Goal: Find specific page/section: Find specific page/section

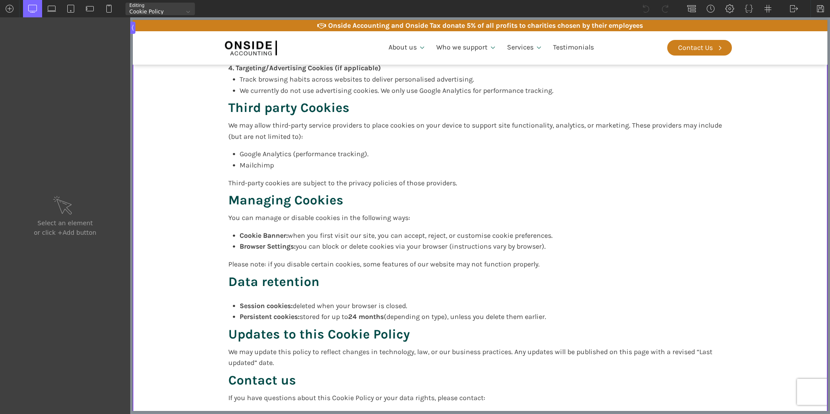
scroll to position [695, 0]
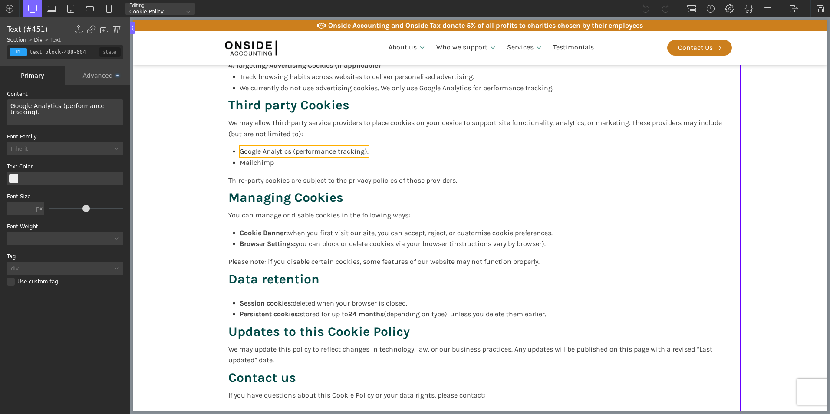
click at [356, 151] on span "Google Analytics (performance tracking)." at bounding box center [304, 151] width 129 height 8
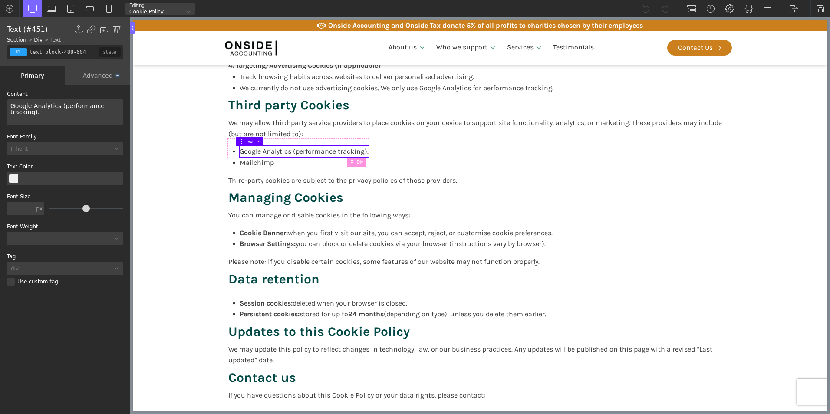
click at [362, 150] on span "Google Analytics (performance tracking)." at bounding box center [304, 151] width 129 height 8
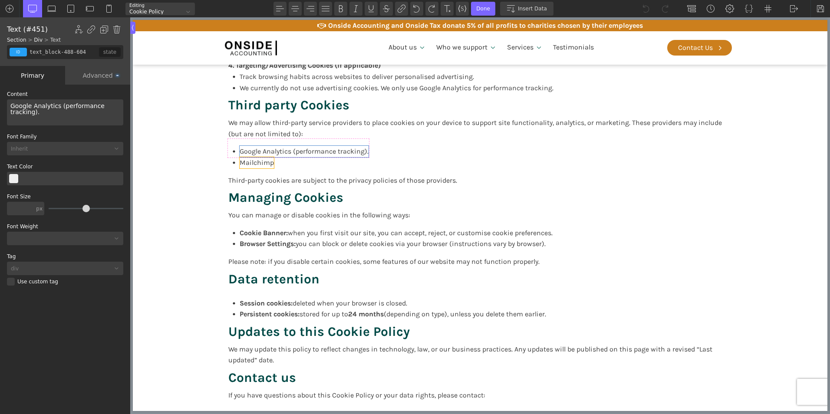
click at [255, 162] on span "Mailchimp" at bounding box center [257, 163] width 34 height 8
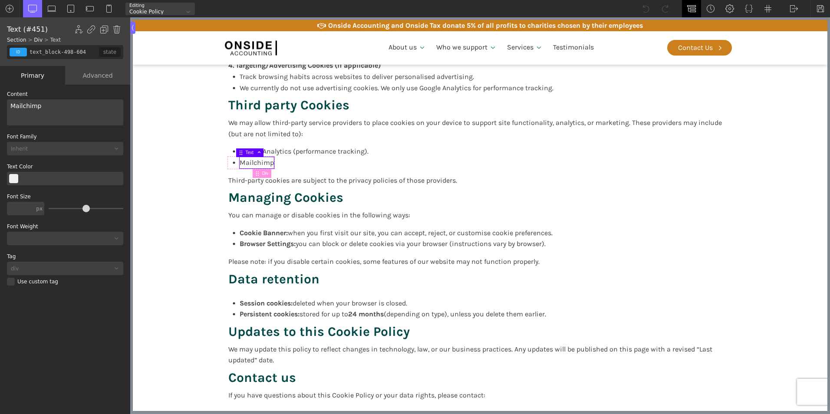
click at [690, 6] on img at bounding box center [692, 8] width 9 height 9
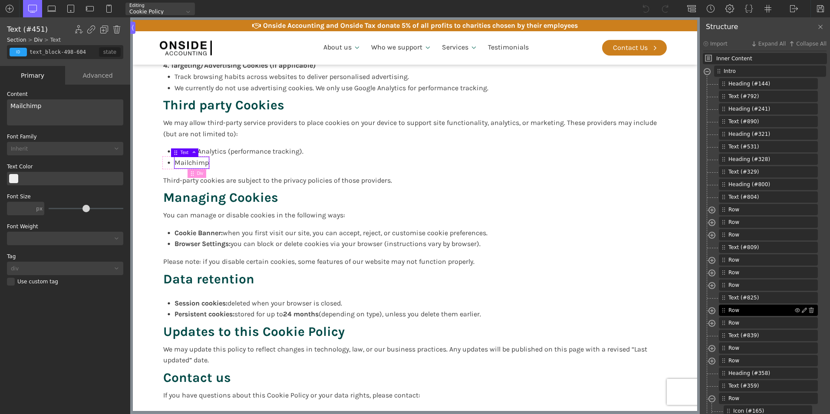
scroll to position [174, 0]
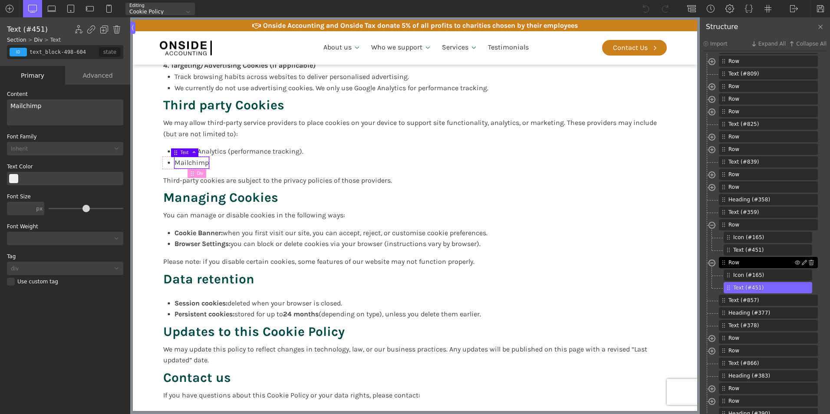
type input "div_block-496-604"
click at [728, 260] on div "Row" at bounding box center [768, 262] width 99 height 11
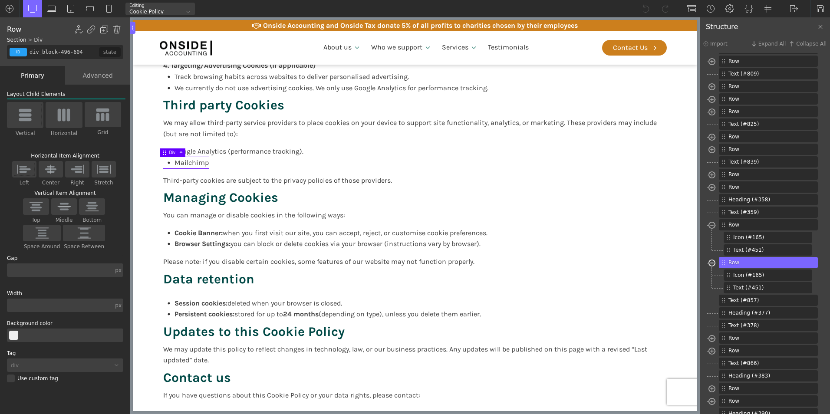
click at [712, 263] on span at bounding box center [712, 264] width 7 height 10
click at [104, 30] on img at bounding box center [104, 29] width 9 height 9
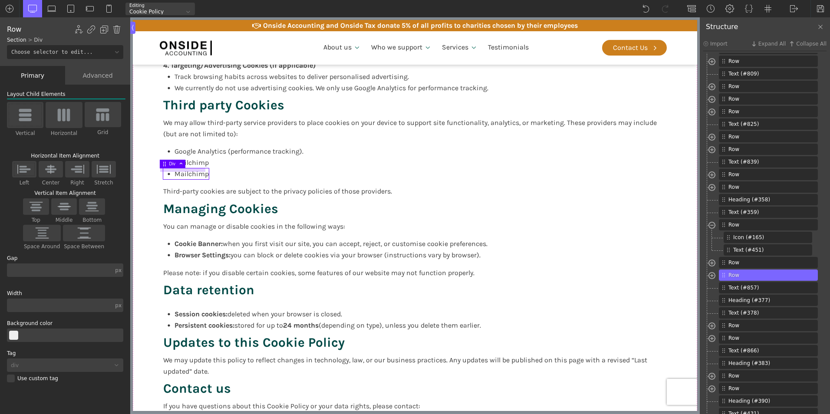
click at [183, 171] on div at bounding box center [183, 170] width 46 height 3
click at [183, 175] on span "Mailchimp" at bounding box center [192, 174] width 34 height 8
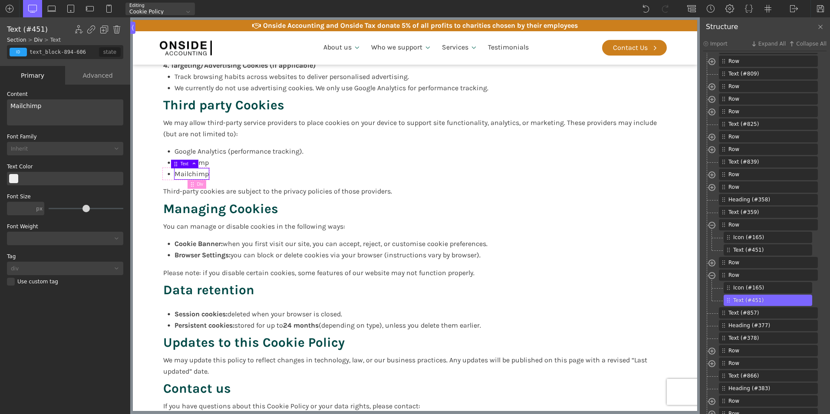
click at [180, 175] on span "Mailchimp" at bounding box center [192, 174] width 34 height 8
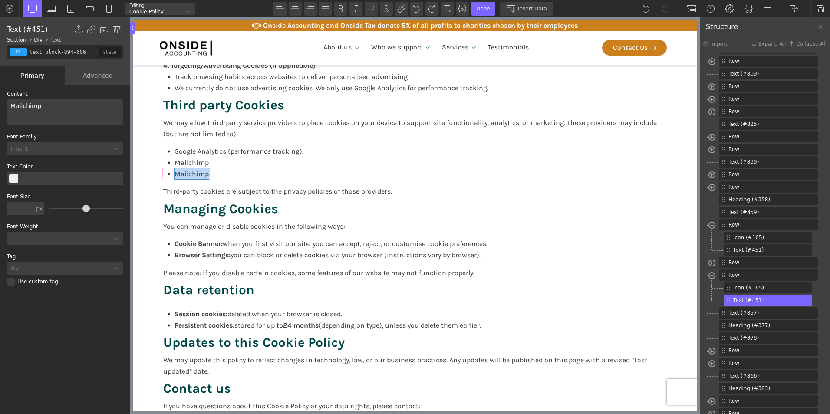
click at [180, 175] on span "Mailchimp" at bounding box center [192, 174] width 34 height 8
type input "section-143-58"
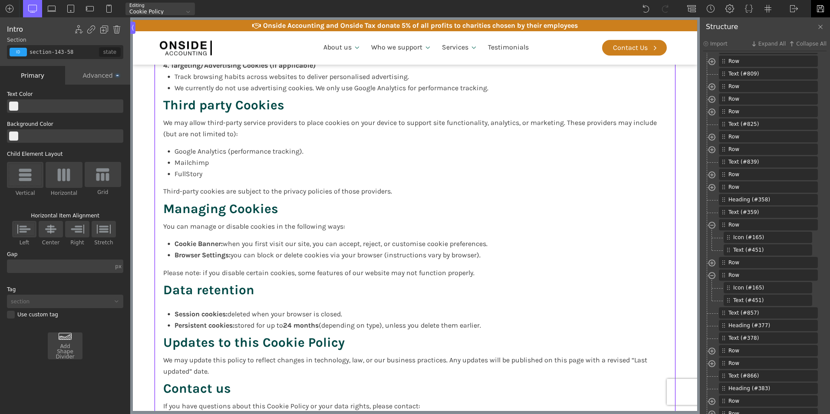
click at [819, 7] on img at bounding box center [821, 8] width 9 height 9
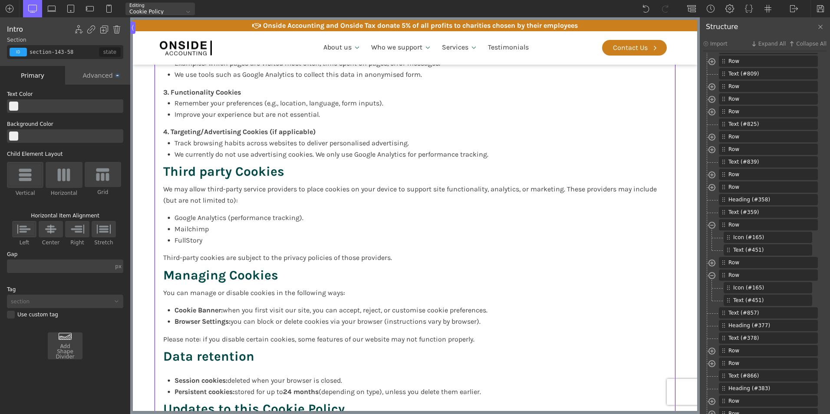
scroll to position [651, 0]
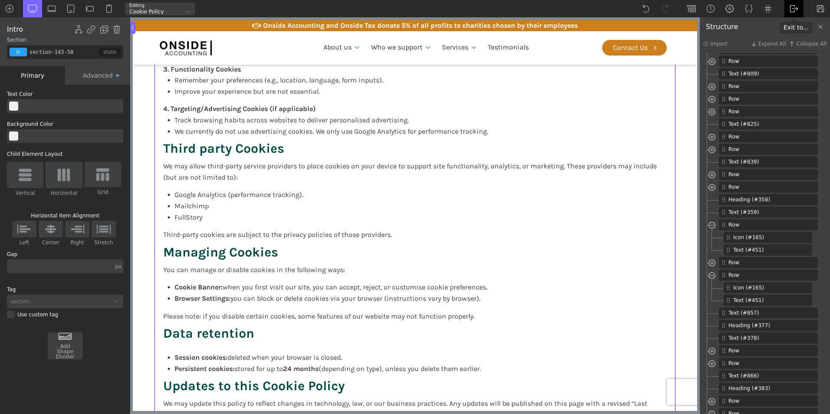
click at [793, 7] on img at bounding box center [794, 8] width 9 height 9
click at [793, 23] on link "WP Admin" at bounding box center [803, 23] width 37 height 14
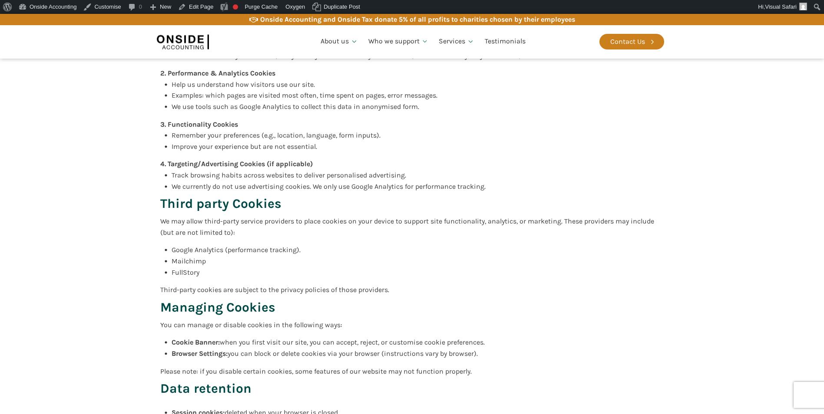
scroll to position [565, 0]
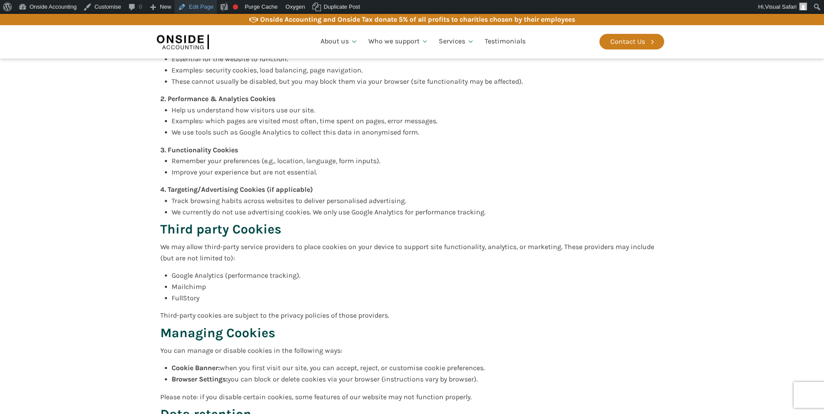
click at [203, 10] on link "Edit Page" at bounding box center [196, 7] width 42 height 14
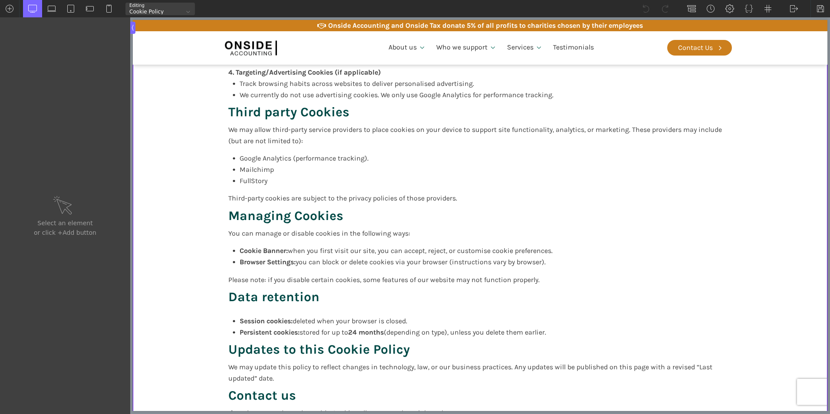
scroll to position [695, 0]
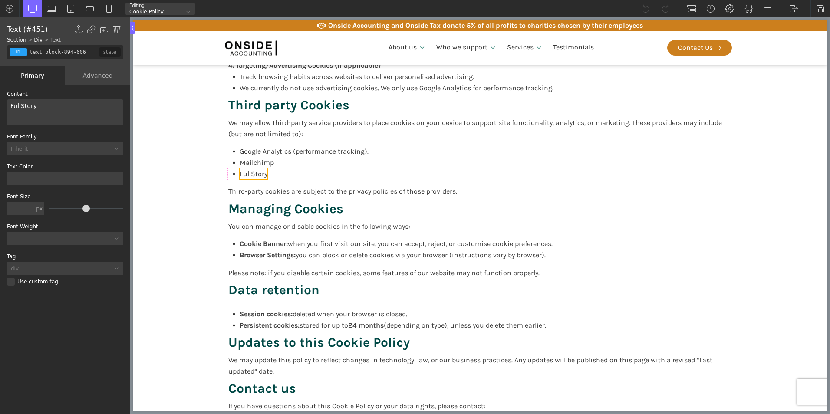
click at [258, 174] on span "FullStory" at bounding box center [254, 174] width 28 height 8
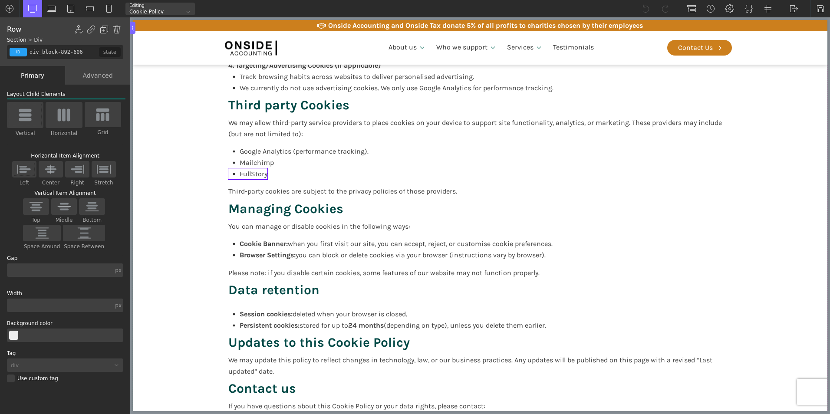
click at [225, 172] on body "Onside Accounting and Onside Tax donate 5% of all profits to charities chosen b…" at bounding box center [480, 210] width 695 height 1637
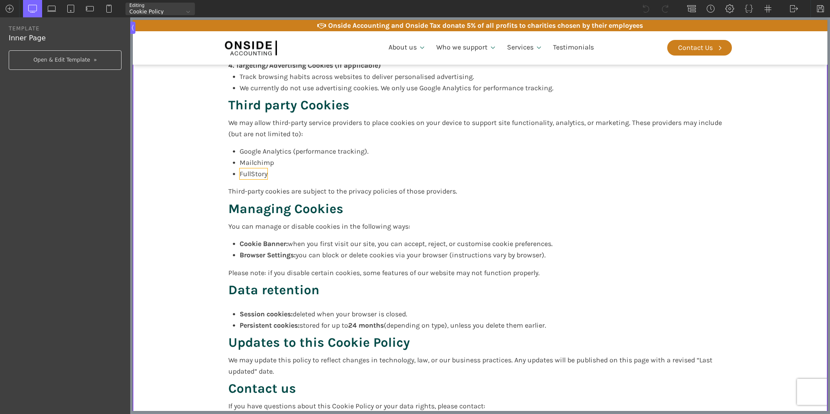
click at [258, 171] on span "FullStory" at bounding box center [254, 174] width 28 height 8
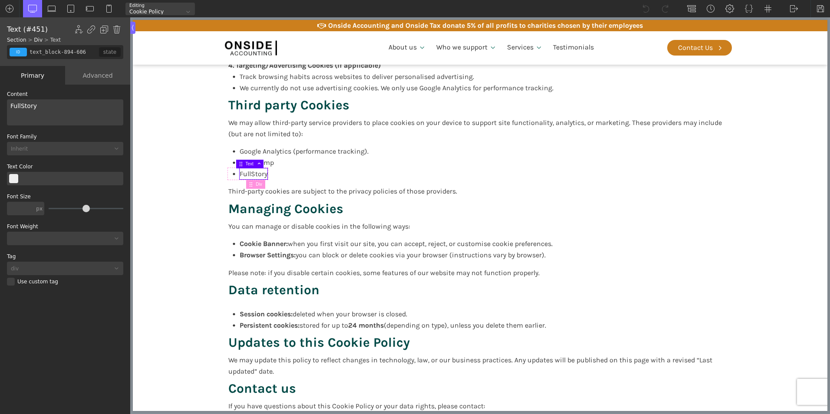
drag, startPoint x: 691, startPoint y: 8, endPoint x: 707, endPoint y: 27, distance: 24.7
click at [691, 7] on img at bounding box center [692, 8] width 9 height 9
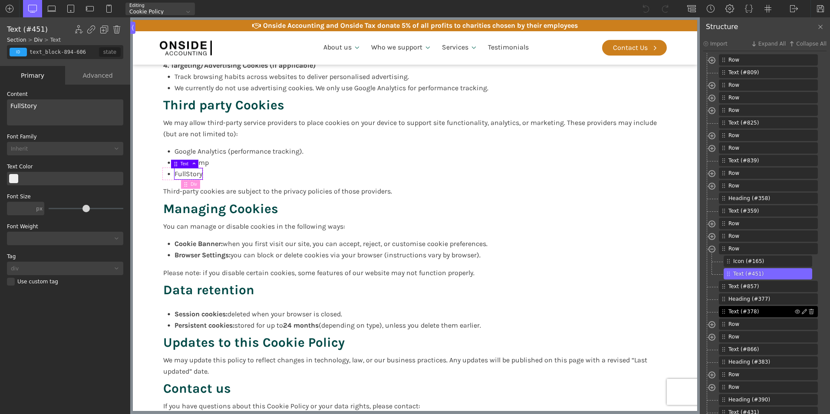
scroll to position [211, 0]
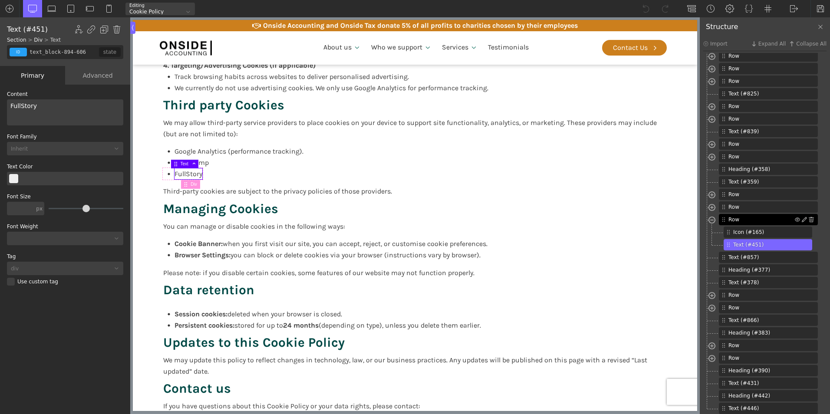
type input "div_block-892-606"
click at [730, 216] on span "Row" at bounding box center [762, 220] width 66 height 8
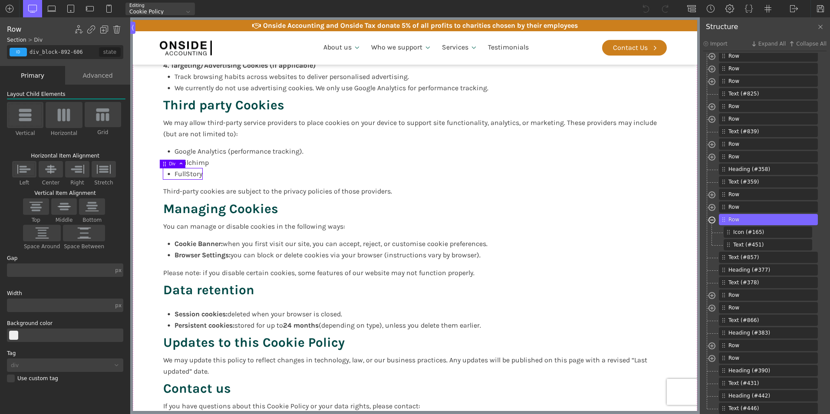
click at [714, 216] on span at bounding box center [712, 221] width 7 height 10
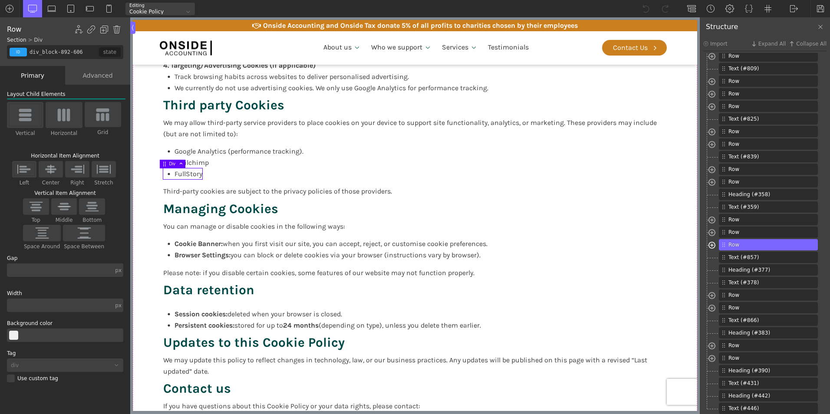
scroll to position [185, 0]
click at [104, 29] on img at bounding box center [104, 29] width 9 height 9
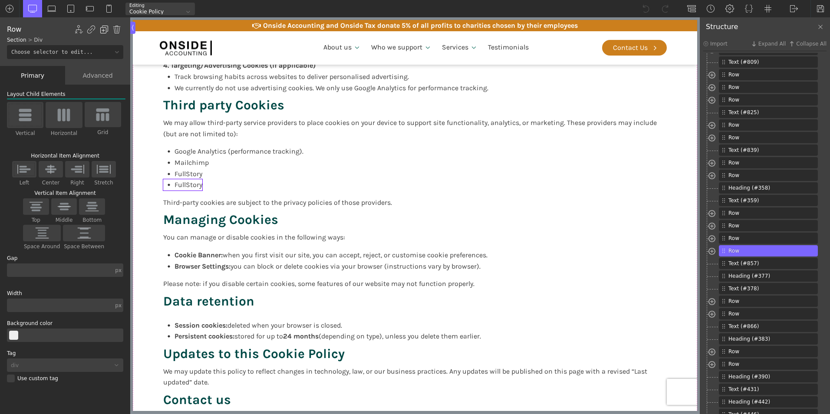
scroll to position [198, 0]
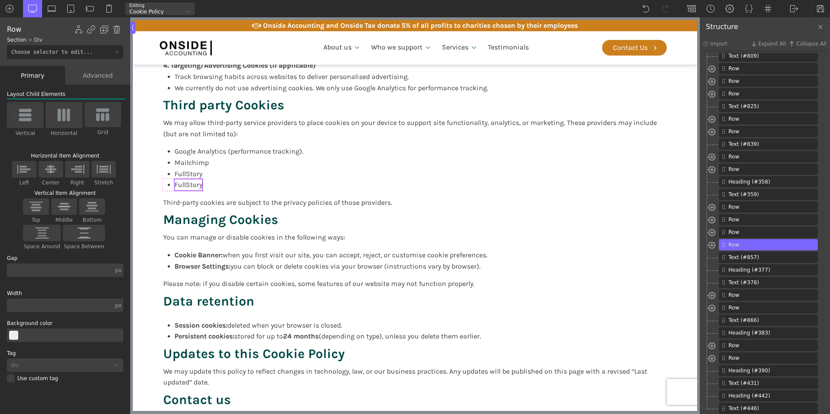
click at [188, 184] on span "FullStory" at bounding box center [189, 185] width 28 height 8
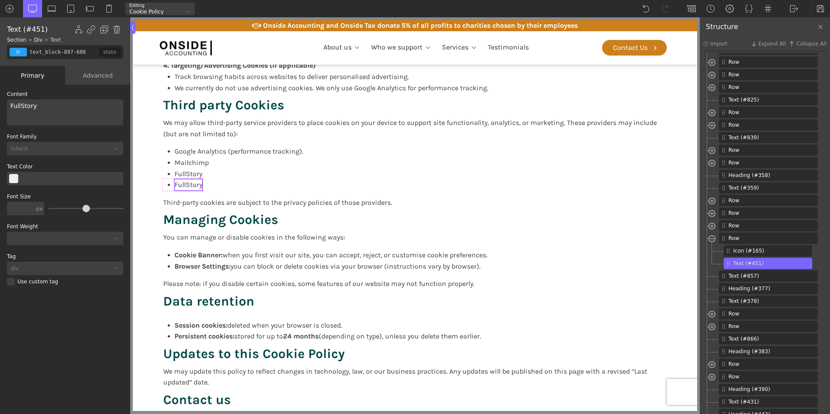
scroll to position [211, 0]
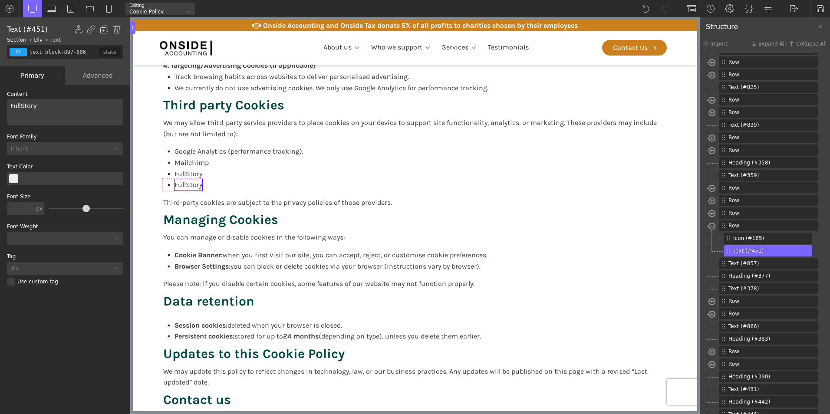
click at [188, 184] on span "FullStory" at bounding box center [189, 185] width 28 height 8
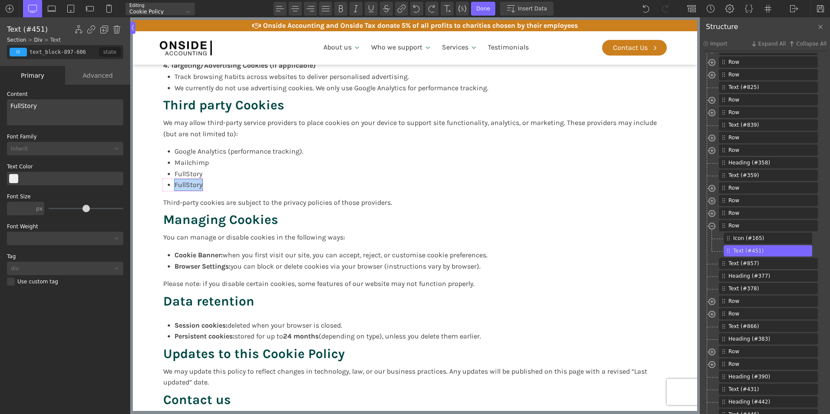
click at [188, 184] on span "FullStory" at bounding box center [189, 185] width 28 height 8
click at [820, 9] on img at bounding box center [821, 8] width 9 height 9
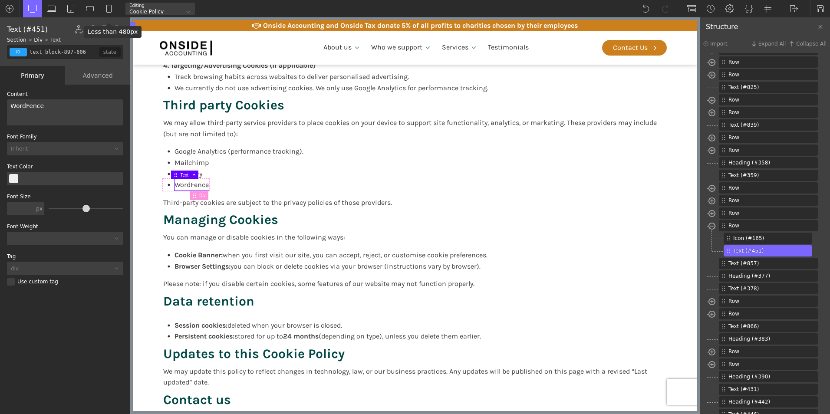
click at [188, 184] on span "WordFence" at bounding box center [192, 185] width 34 height 8
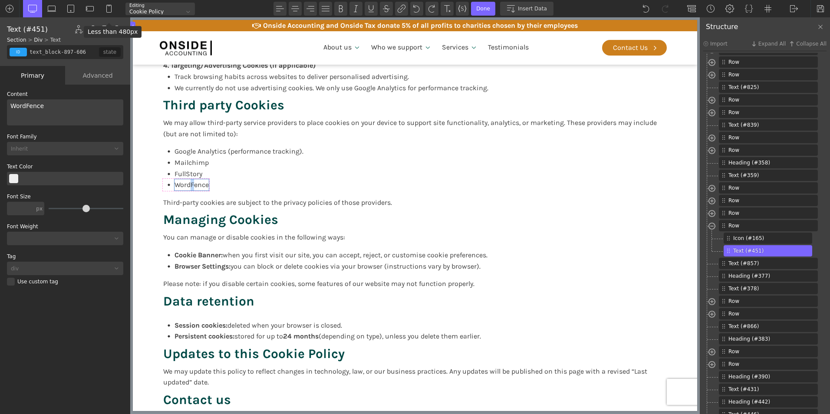
click at [190, 184] on span "WordFence" at bounding box center [192, 185] width 34 height 8
click at [258, 183] on div "Cookie Policy Last updated: [DATE] Introductory note Onside Accounting Limited …" at bounding box center [415, 3] width 521 height 1004
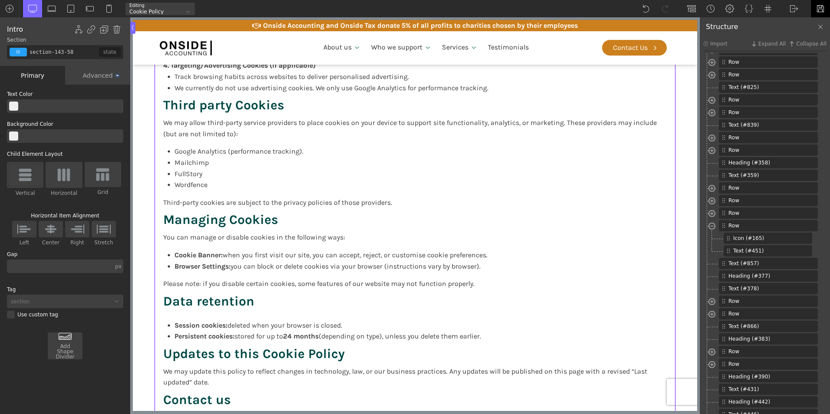
click at [820, 10] on img at bounding box center [821, 8] width 9 height 9
type input "text_block-897-606"
click at [189, 185] on span "Wordfence" at bounding box center [191, 185] width 33 height 8
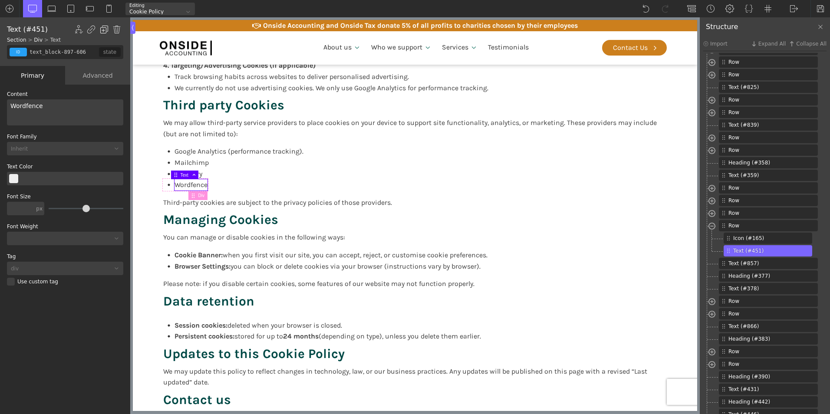
click at [104, 29] on img at bounding box center [104, 29] width 9 height 9
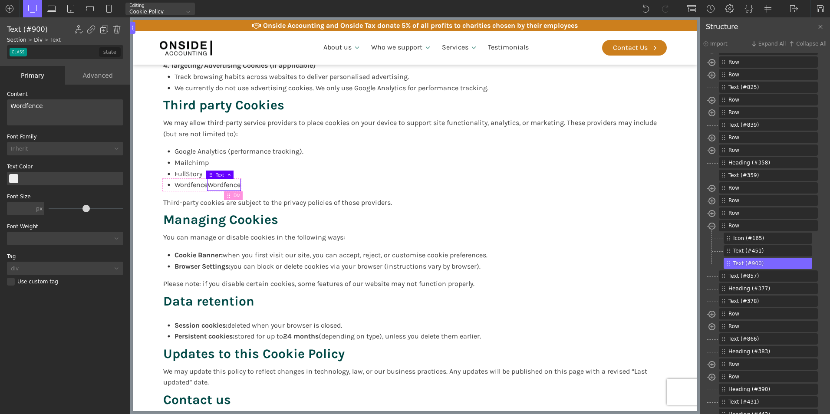
type input "section-143-58"
type input "false"
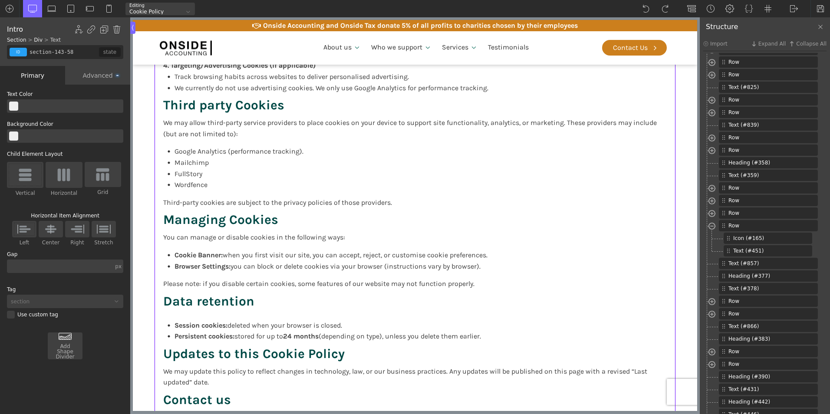
click at [211, 189] on div "Cookie Policy Last updated: [DATE] Introductory note Onside Accounting Limited …" at bounding box center [415, 3] width 521 height 1004
click at [169, 183] on div "Wordfence" at bounding box center [185, 184] width 44 height 11
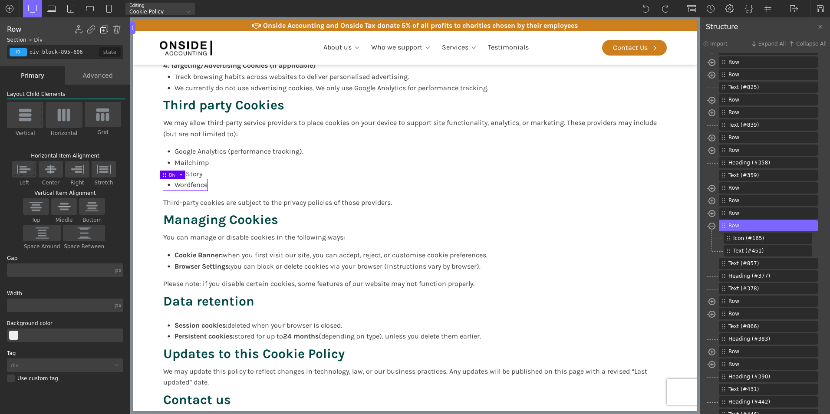
click at [104, 31] on img at bounding box center [104, 29] width 9 height 9
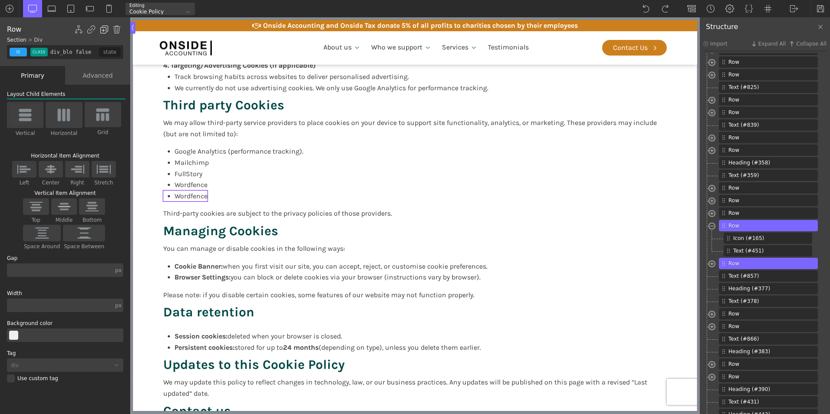
type input "div_block-902-606"
type input "text_block-904-606"
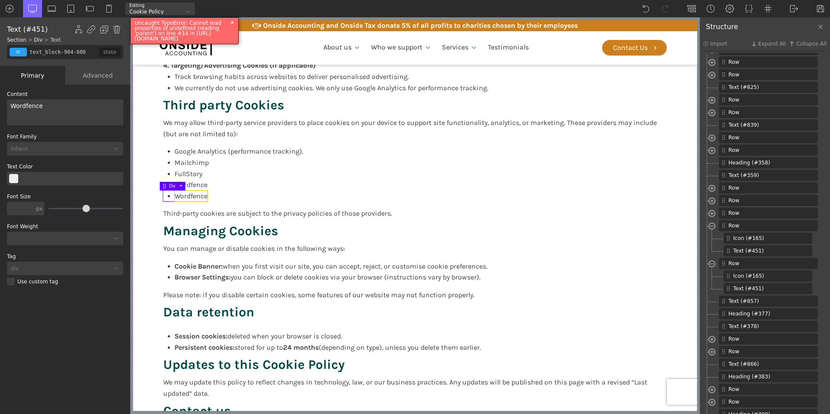
click at [191, 196] on span "Wordfence" at bounding box center [191, 196] width 33 height 8
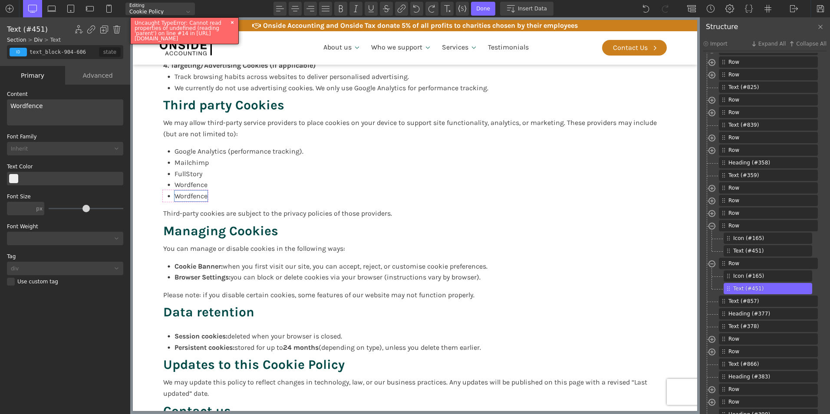
click at [180, 196] on span "Wordfence" at bounding box center [191, 196] width 33 height 8
click at [175, 196] on span "Wordfence" at bounding box center [191, 196] width 33 height 8
drag, startPoint x: 174, startPoint y: 196, endPoint x: 208, endPoint y: 196, distance: 33.4
click at [208, 196] on div "Cookie Policy Last updated: [DATE] Introductory note Onside Accounting Limited …" at bounding box center [415, 8] width 521 height 1015
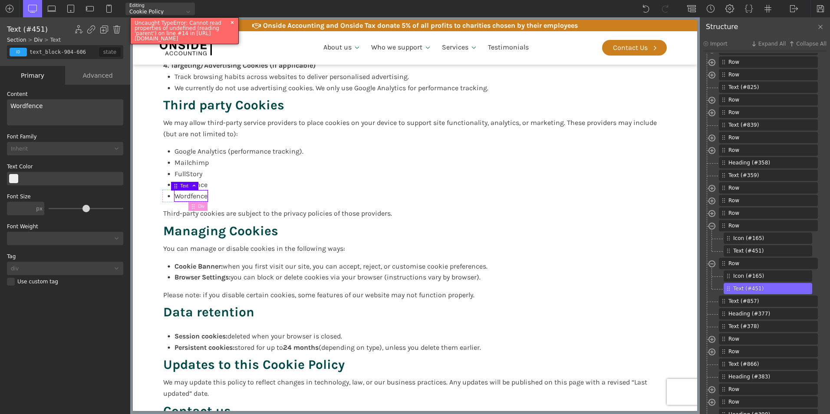
click at [194, 194] on span "Wordfence" at bounding box center [191, 196] width 33 height 8
click at [188, 194] on span "Wordfence" at bounding box center [191, 196] width 33 height 8
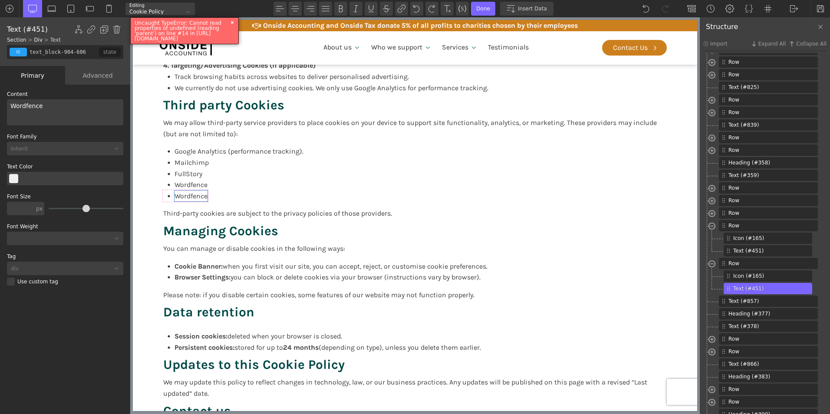
click at [179, 194] on span "Wordfence" at bounding box center [191, 196] width 33 height 8
click at [275, 180] on div "Cookie Policy Last updated: [DATE] Introductory note Onside Accounting Limited …" at bounding box center [415, 8] width 521 height 1015
type input "section-143-58"
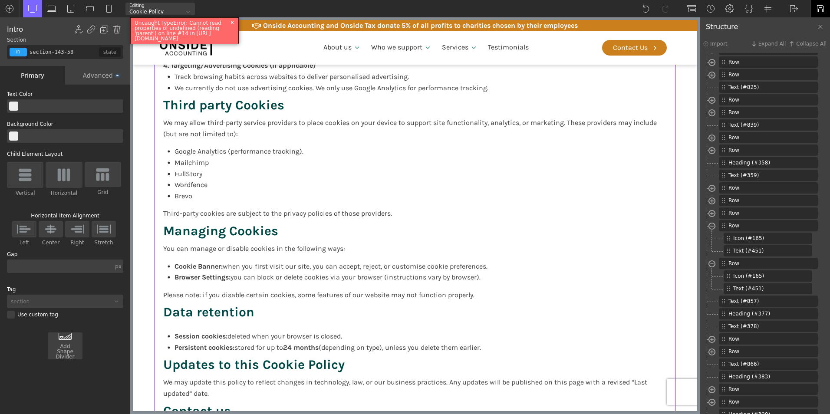
click at [819, 6] on img at bounding box center [821, 8] width 9 height 9
click at [791, 6] on img at bounding box center [794, 8] width 9 height 9
click at [795, 20] on link "WP Admin" at bounding box center [803, 23] width 37 height 14
